Goal: Transaction & Acquisition: Subscribe to service/newsletter

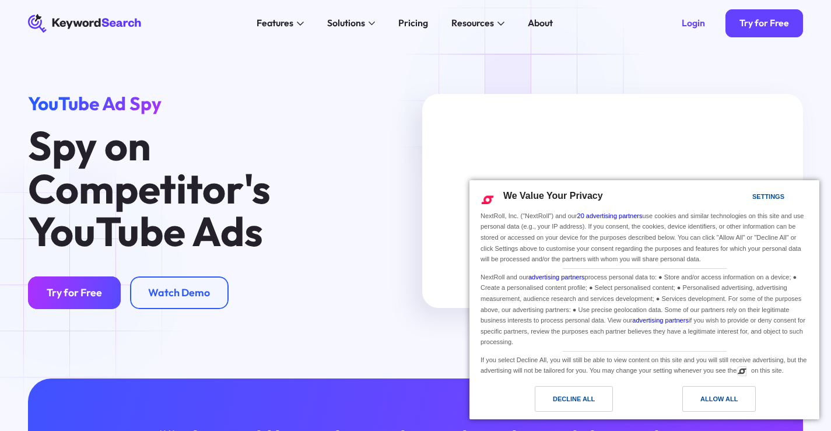
click at [64, 286] on link "Try for Free" at bounding box center [74, 292] width 93 height 33
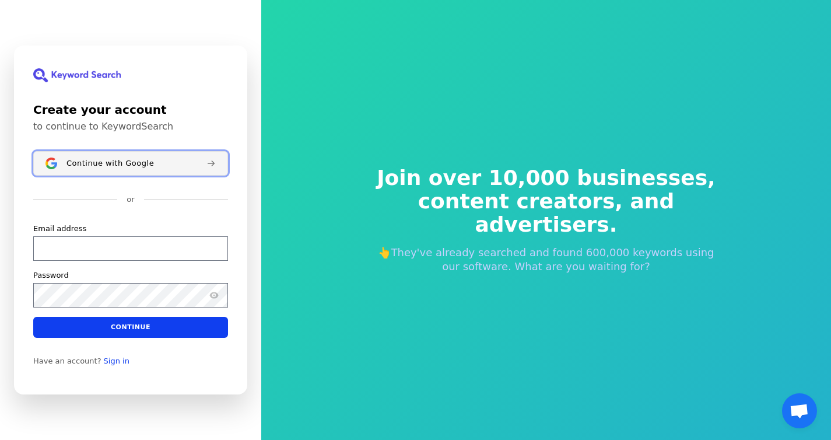
click at [87, 166] on span "Continue with Google" at bounding box center [109, 163] width 87 height 9
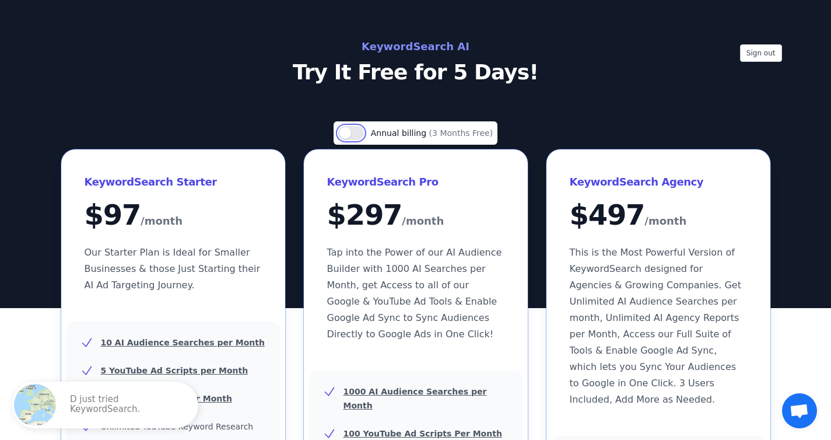
click at [354, 132] on button "Use setting" at bounding box center [351, 133] width 26 height 14
